Goal: Task Accomplishment & Management: Use online tool/utility

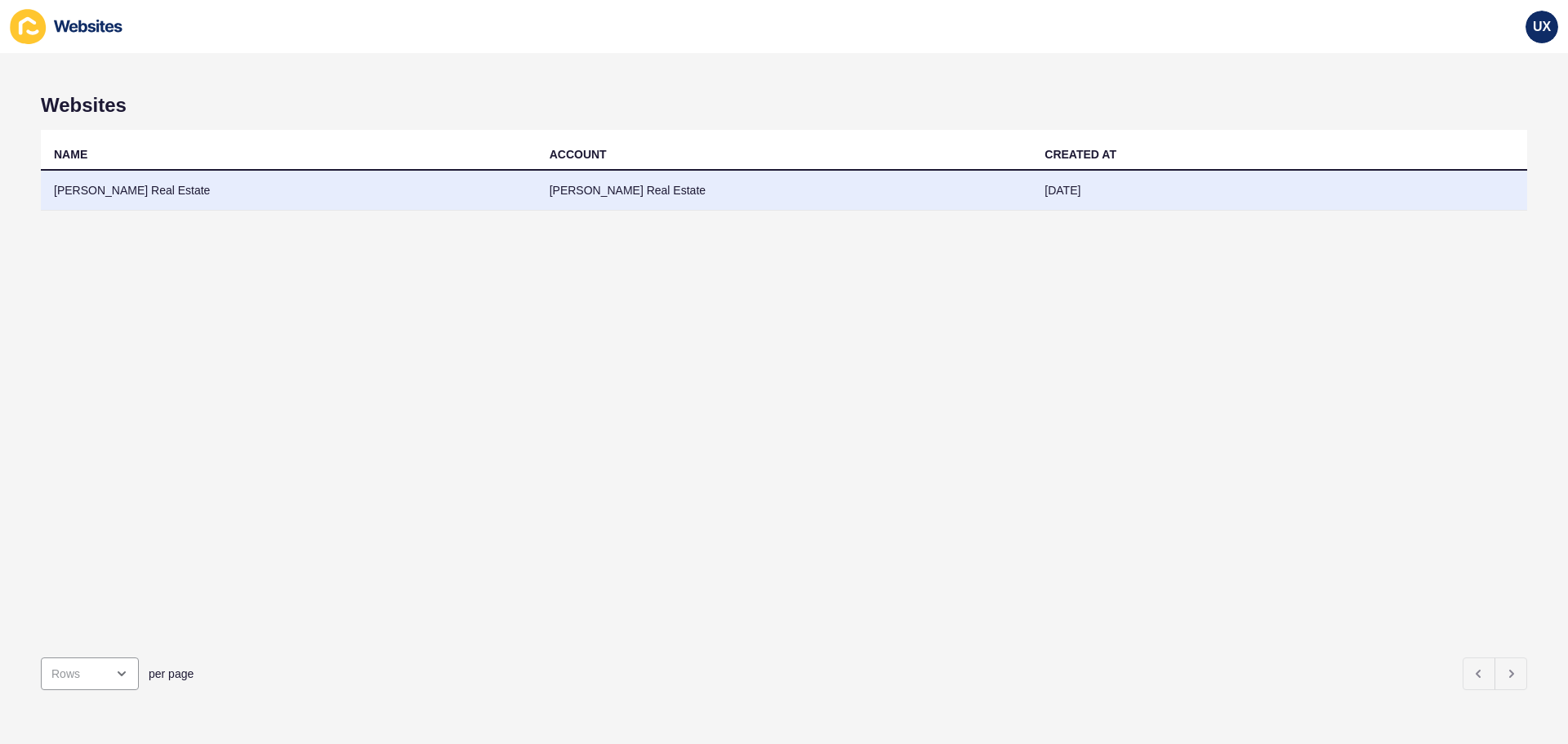
click at [607, 196] on td "[PERSON_NAME] Real Estate" at bounding box center [784, 190] width 495 height 40
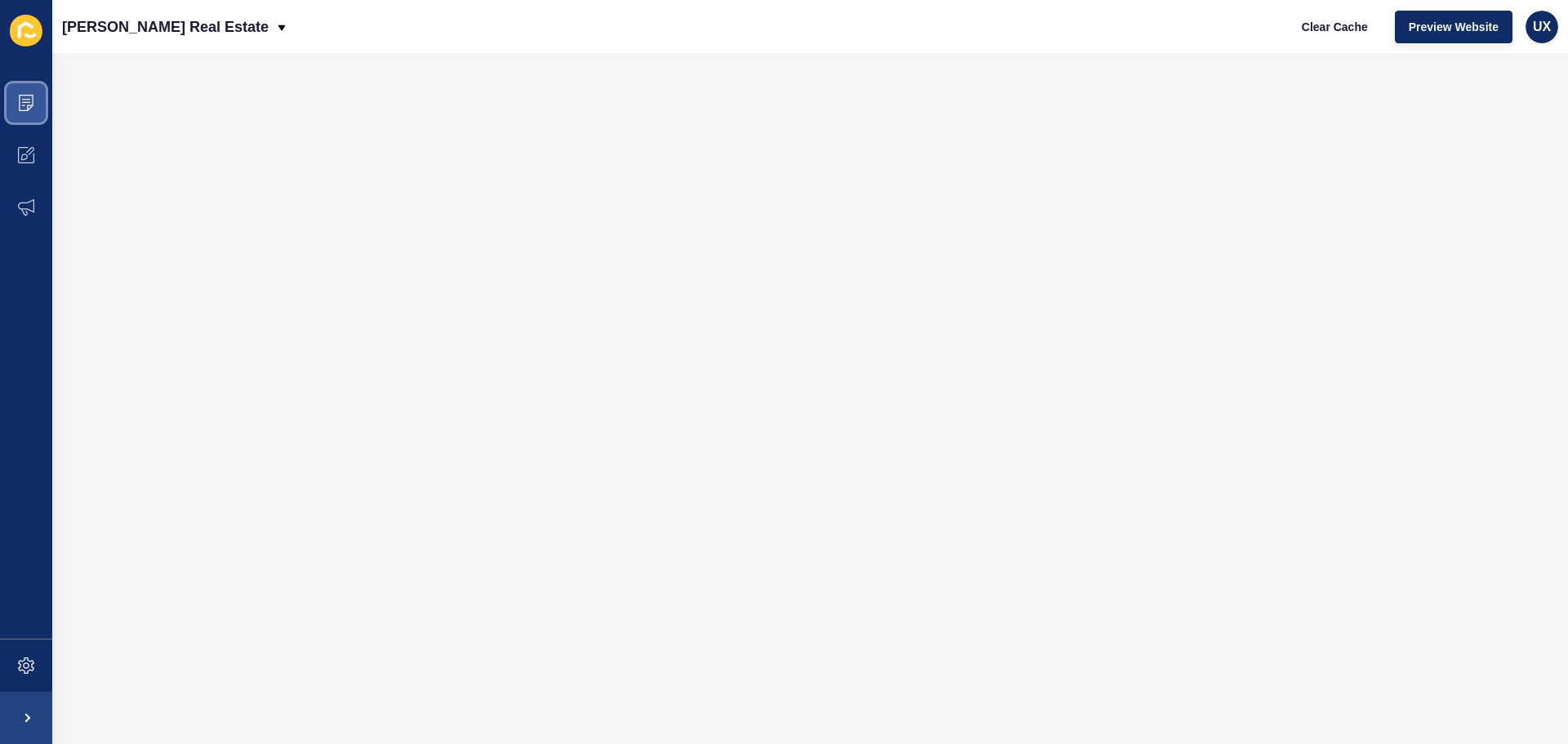
click at [34, 100] on span at bounding box center [26, 103] width 52 height 52
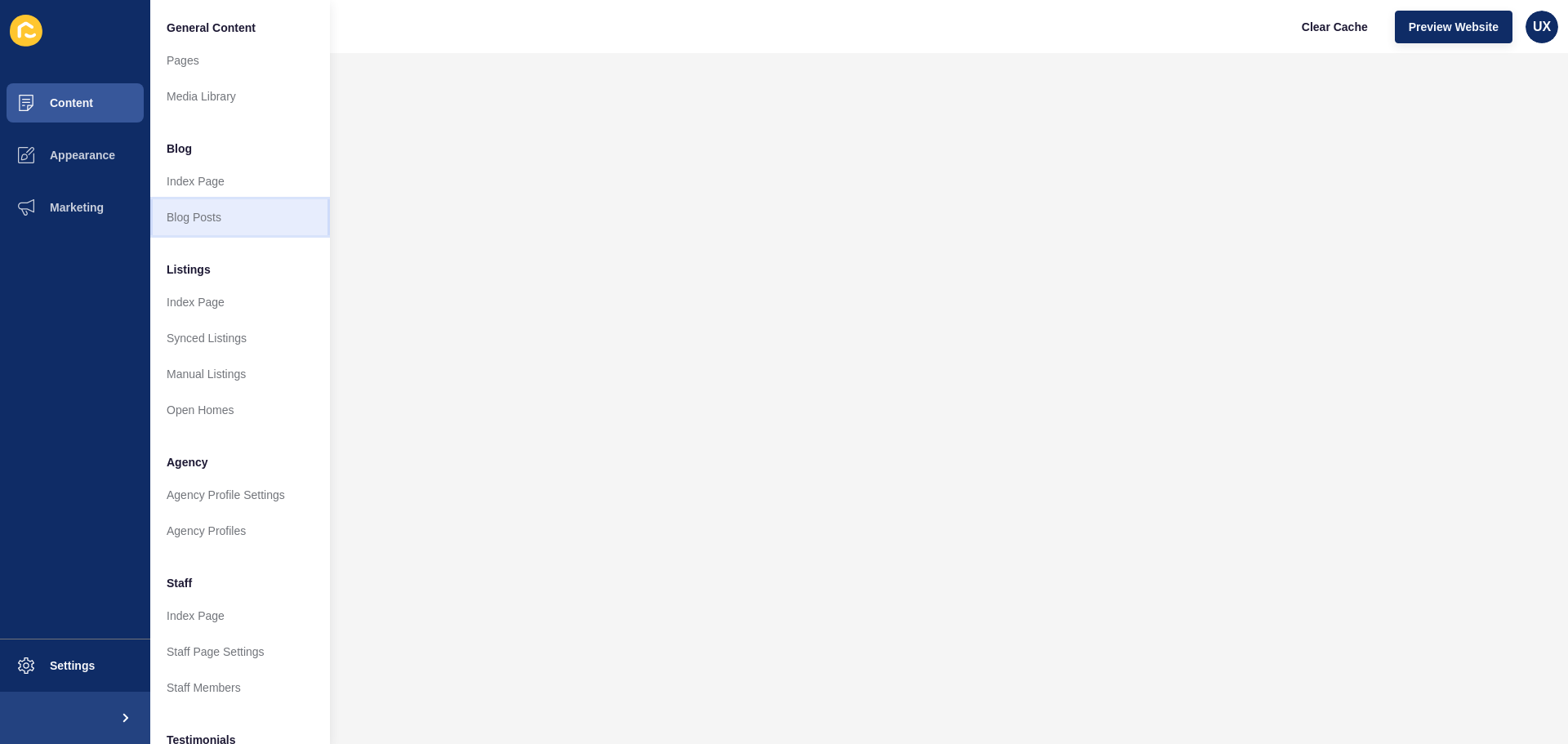
click at [206, 218] on link "Blog Posts" at bounding box center [240, 217] width 179 height 36
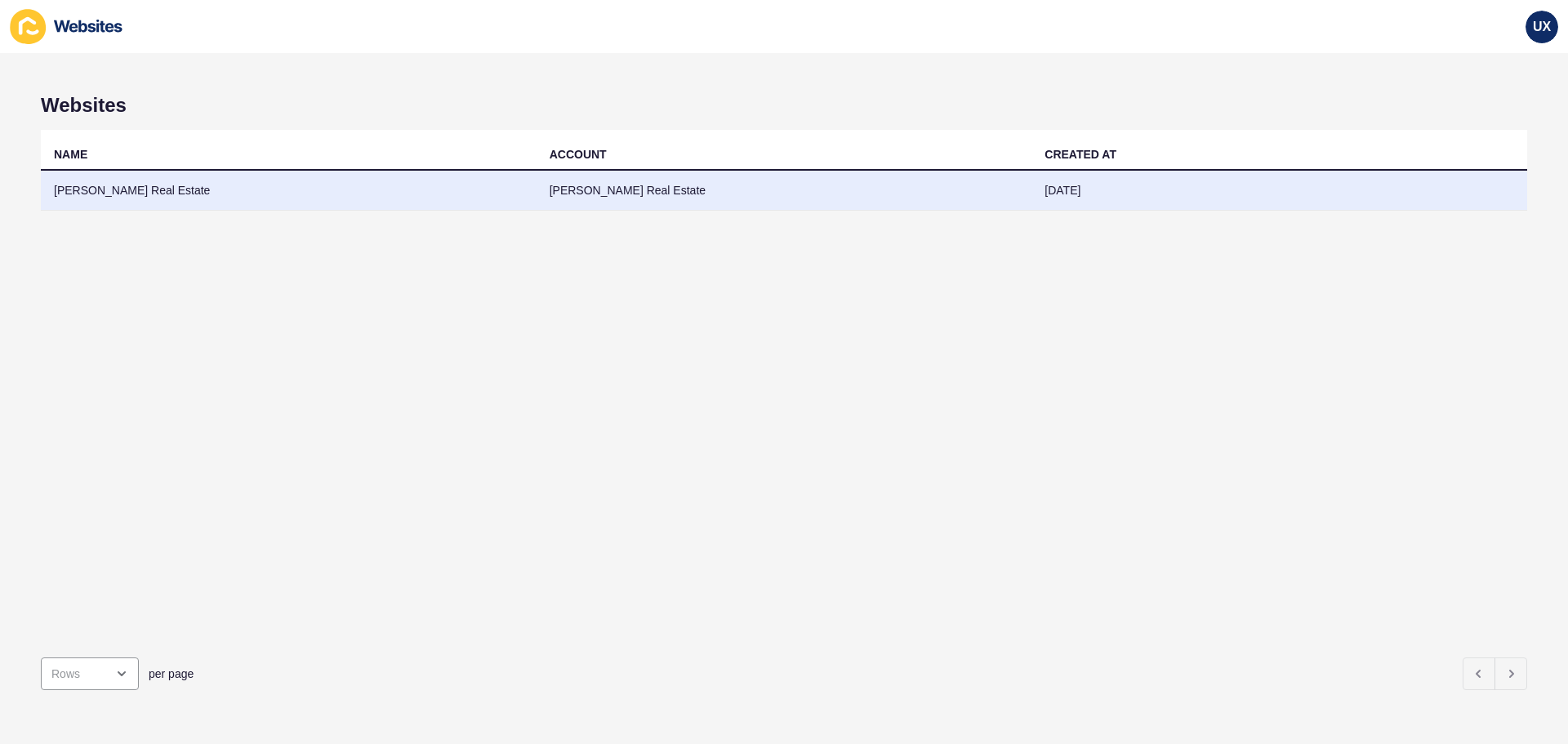
click at [164, 200] on td "[PERSON_NAME] Real Estate" at bounding box center [289, 190] width 495 height 40
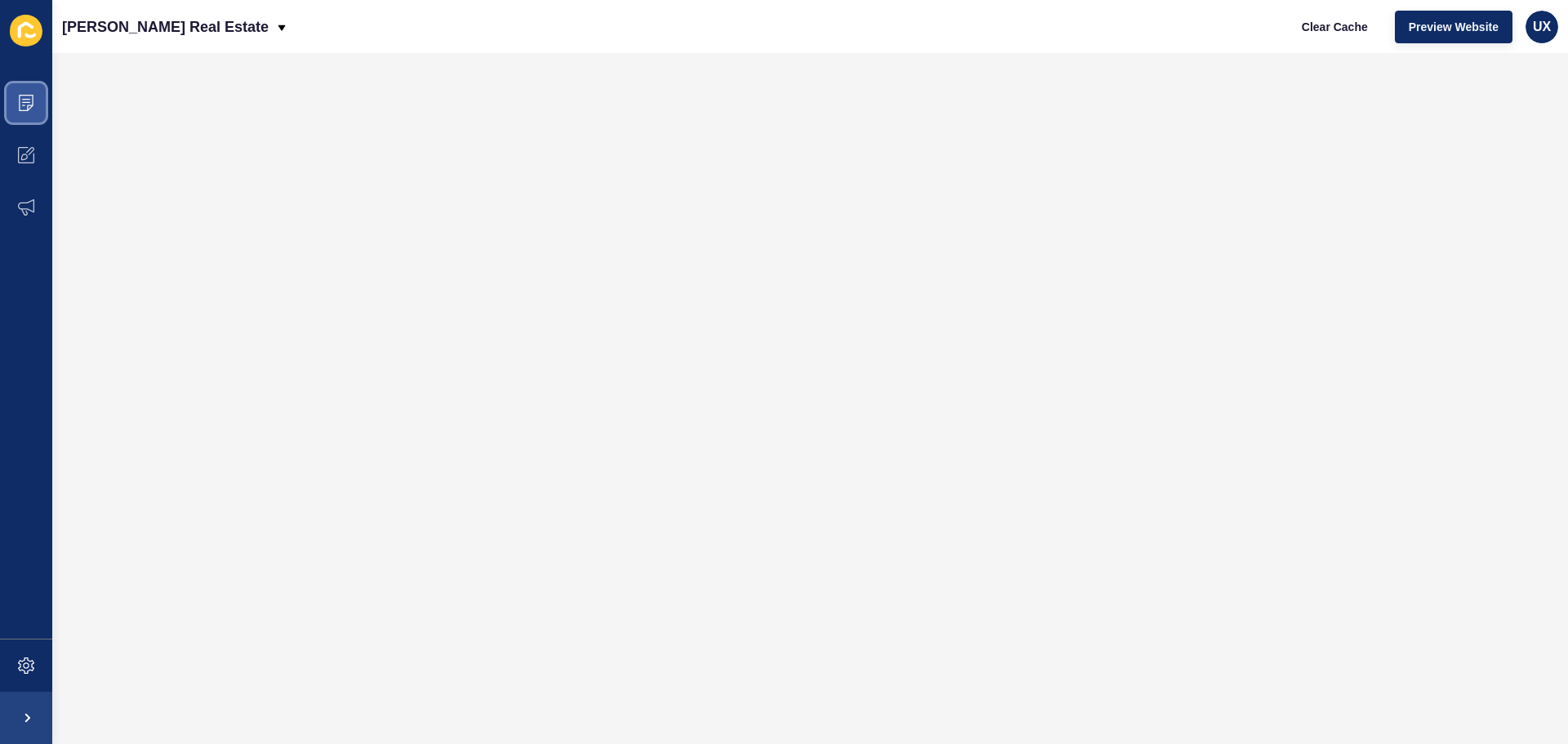
click at [20, 111] on span at bounding box center [26, 103] width 52 height 52
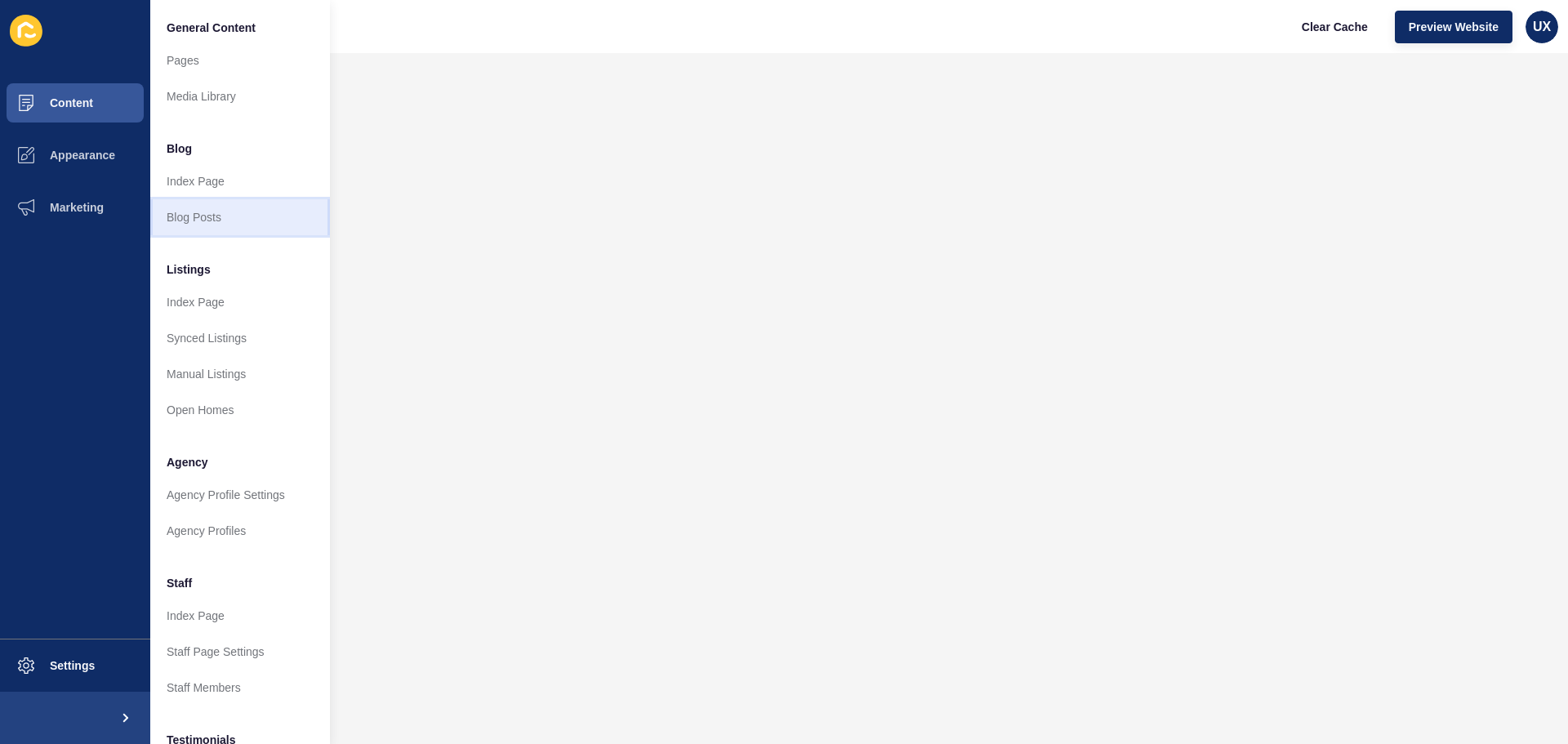
click at [199, 225] on link "Blog Posts" at bounding box center [240, 217] width 179 height 36
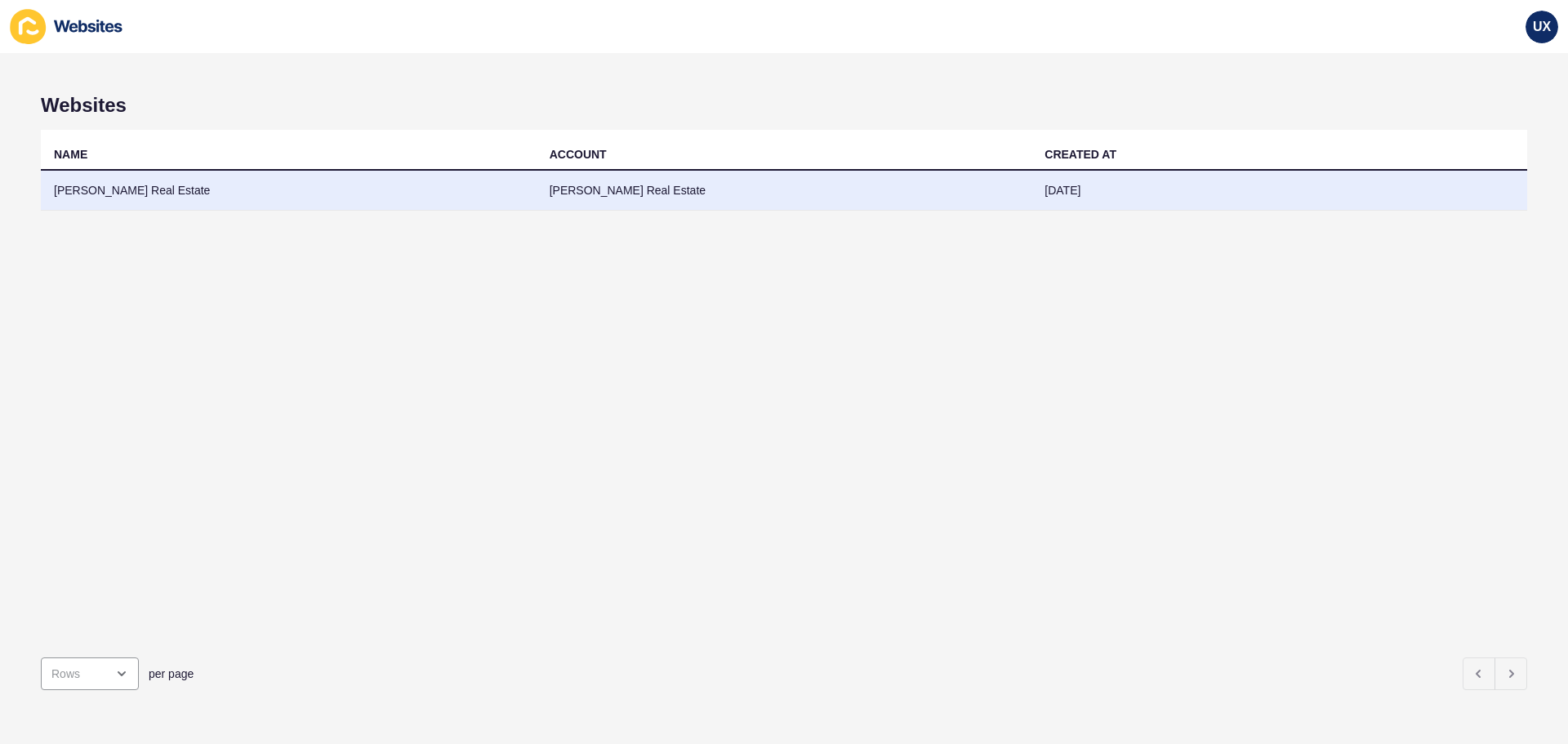
click at [660, 195] on td "[PERSON_NAME] Real Estate" at bounding box center [784, 190] width 495 height 40
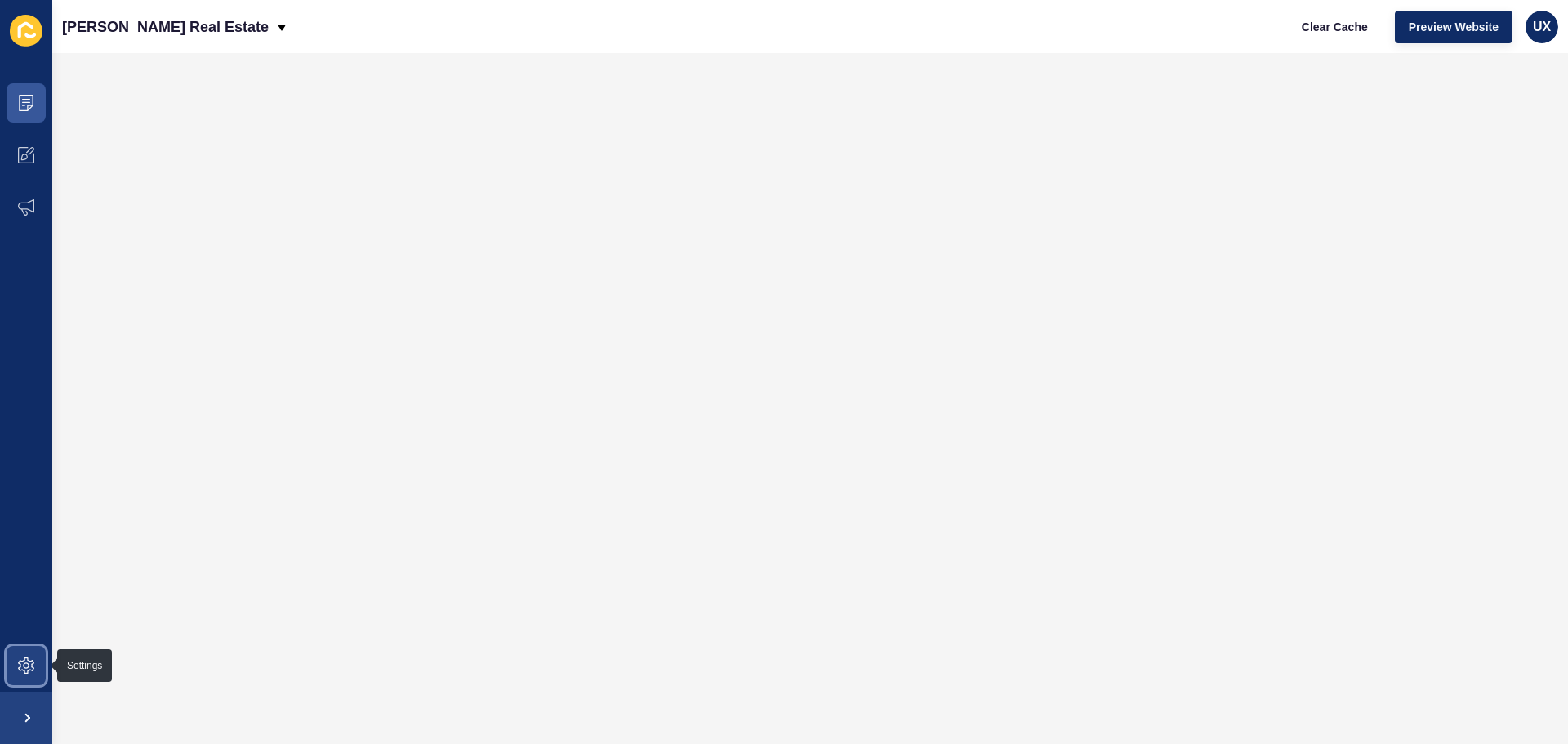
click at [43, 677] on span at bounding box center [26, 665] width 52 height 52
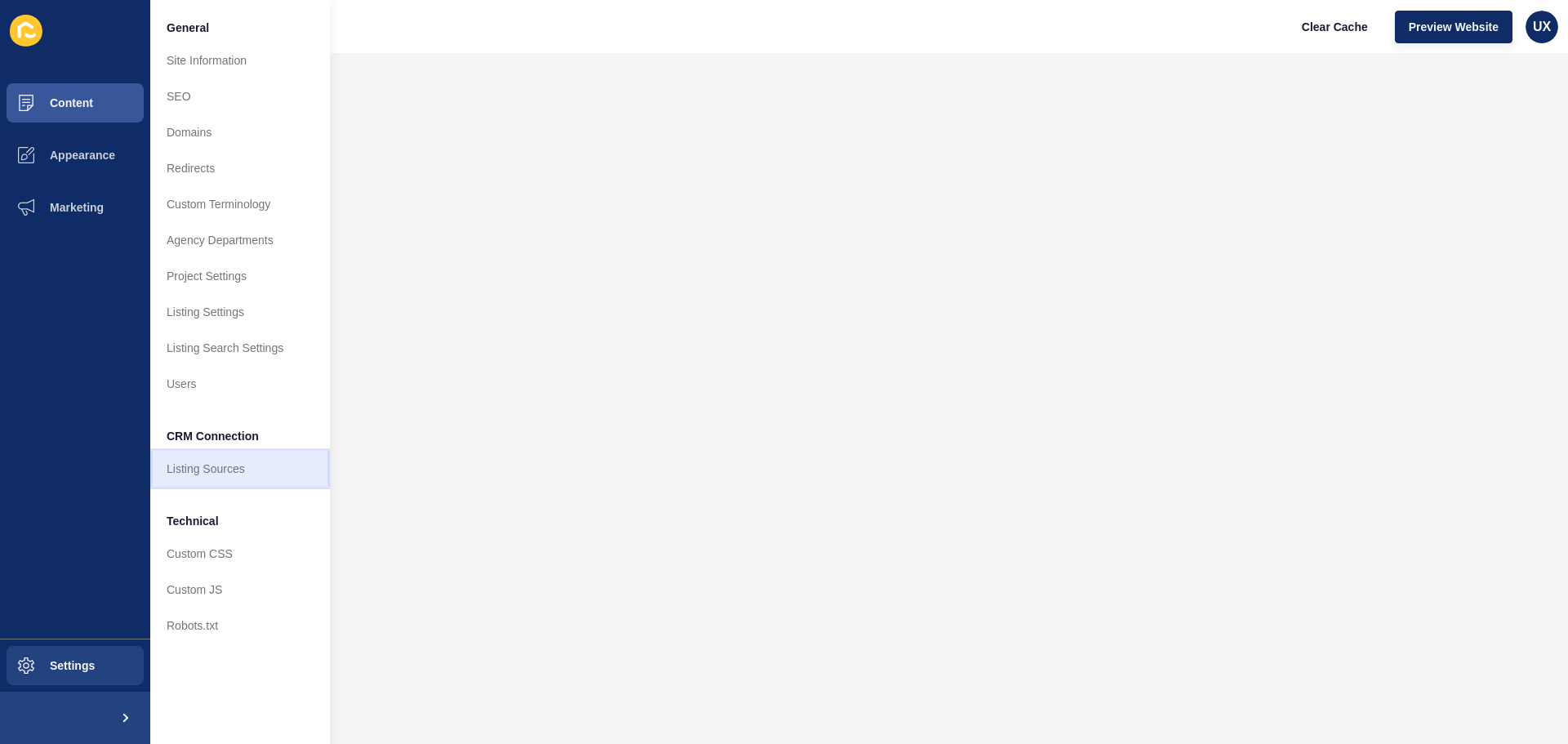
click at [257, 463] on link "Listing Sources" at bounding box center [240, 469] width 179 height 36
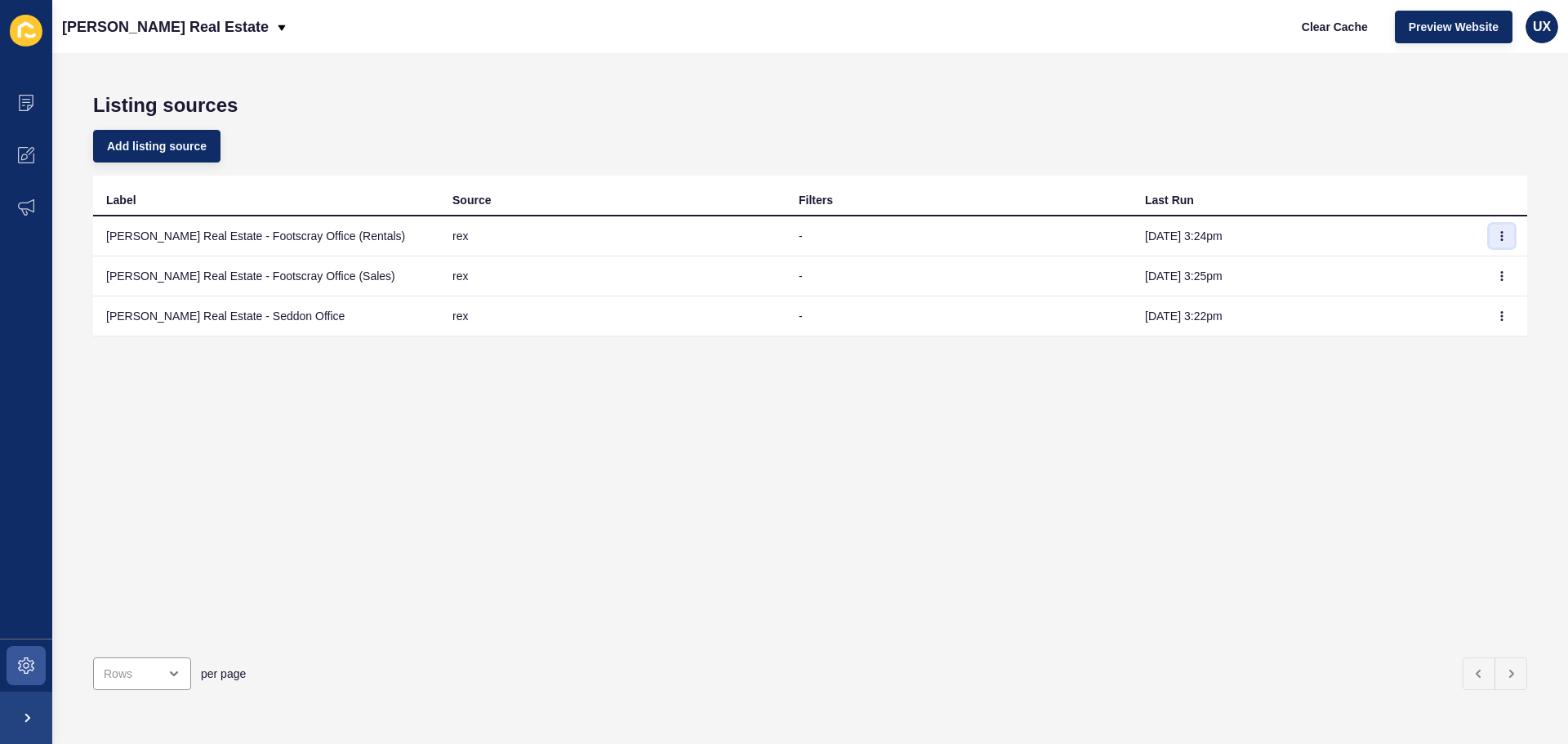
click at [1497, 237] on icon "button" at bounding box center [1501, 236] width 9 height 9
click at [1471, 267] on link "Sync now" at bounding box center [1445, 269] width 114 height 36
click at [1489, 281] on button "button" at bounding box center [1501, 276] width 25 height 23
click at [1460, 312] on link "Sync now" at bounding box center [1445, 308] width 114 height 36
